Goal: Task Accomplishment & Management: Use online tool/utility

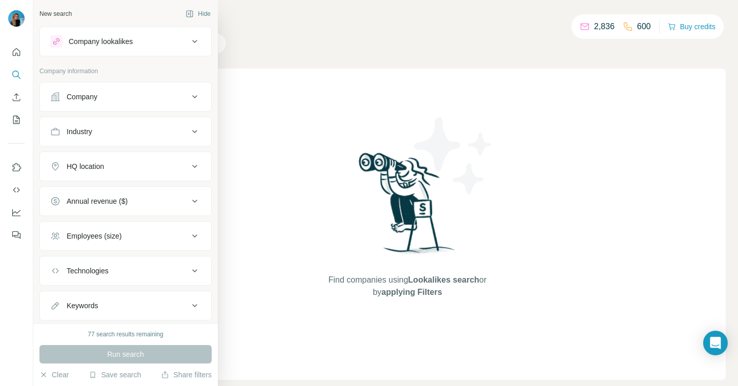
click at [80, 97] on div "Company" at bounding box center [82, 97] width 31 height 10
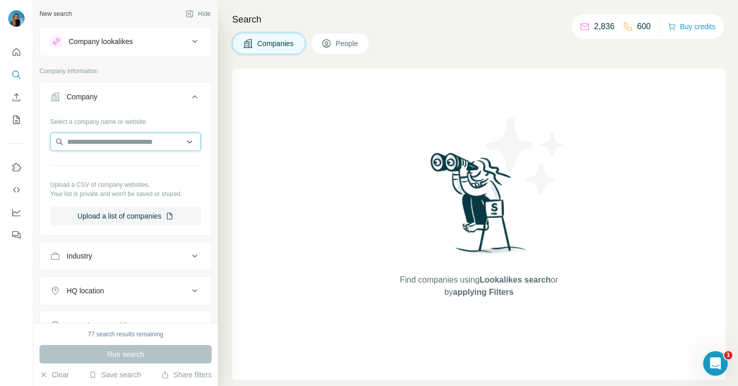
click at [84, 145] on input "text" at bounding box center [125, 142] width 151 height 18
type input "****"
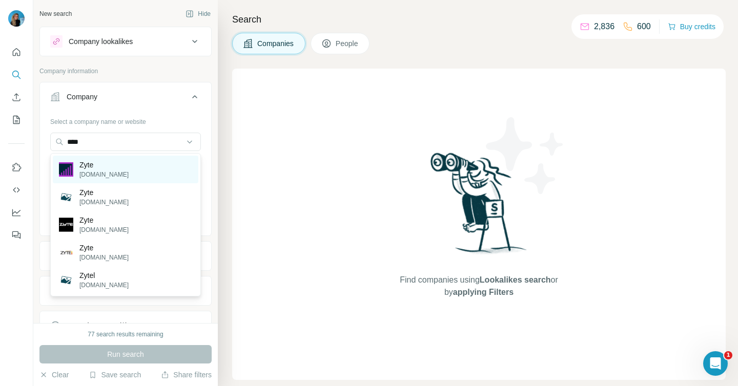
click at [90, 165] on p "Zyte" at bounding box center [103, 165] width 49 height 10
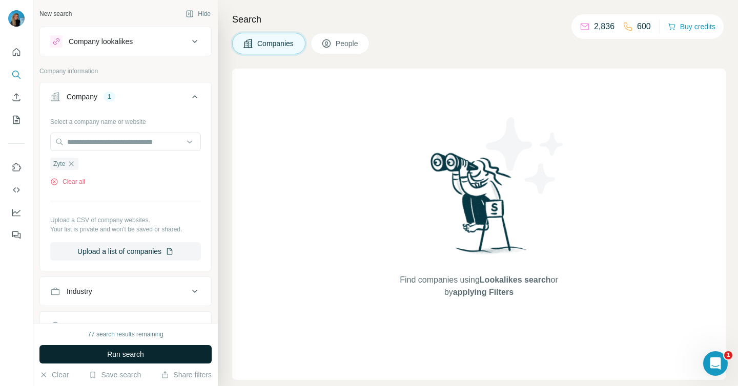
click at [113, 354] on span "Run search" at bounding box center [125, 355] width 37 height 10
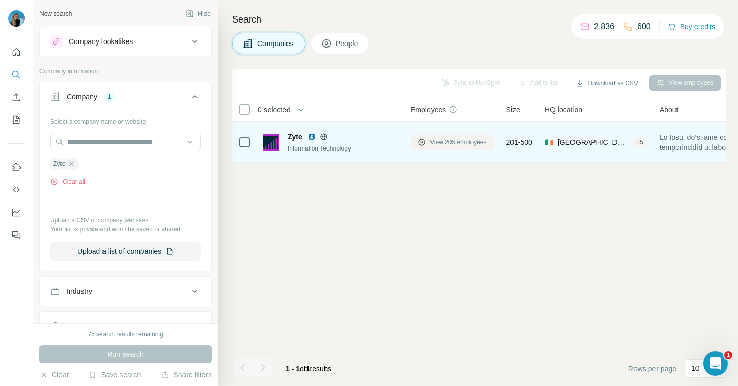
click at [457, 143] on span "View 205 employees" at bounding box center [458, 142] width 57 height 9
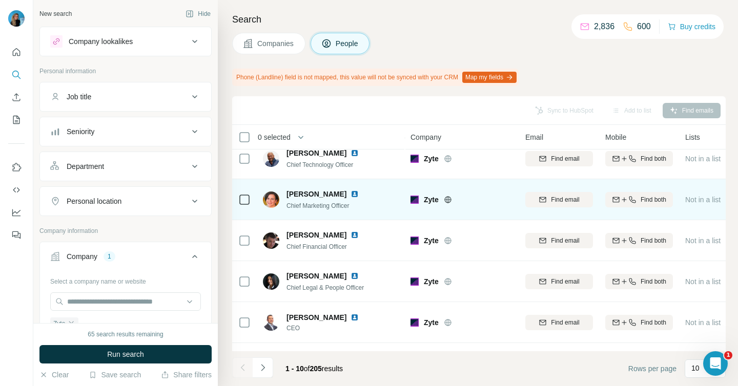
scroll to position [95, 0]
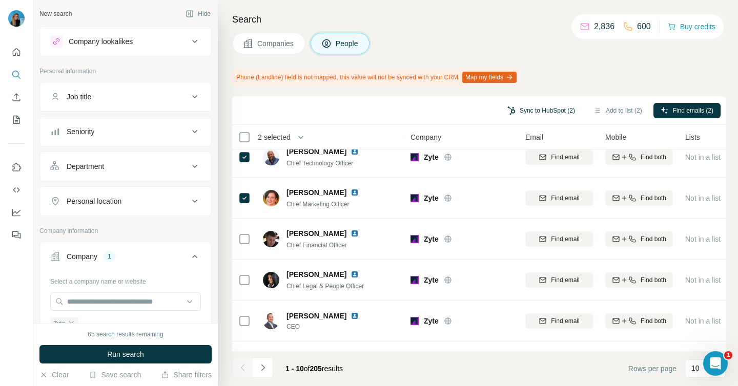
click at [544, 110] on button "Sync to HubSpot (2)" at bounding box center [541, 110] width 82 height 15
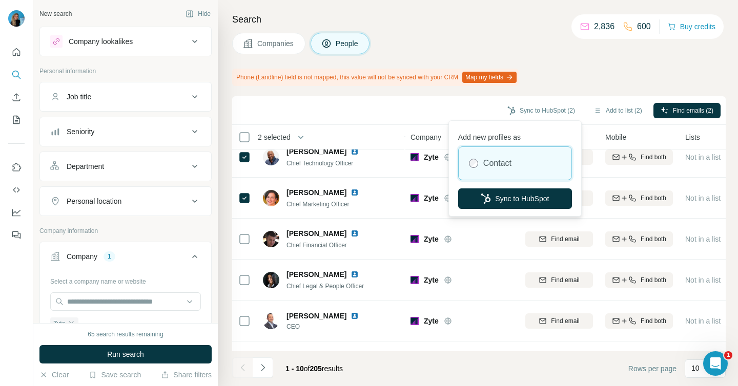
click at [580, 84] on div "Phone (Landline) field is not mapped, this value will not be synced with your C…" at bounding box center [479, 77] width 494 height 17
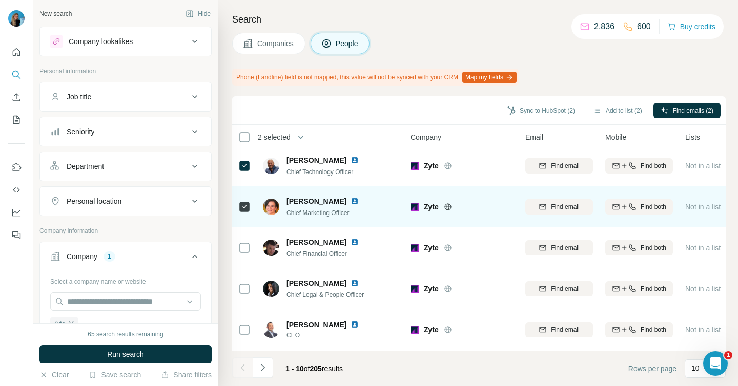
scroll to position [87, 0]
